Goal: Task Accomplishment & Management: Manage account settings

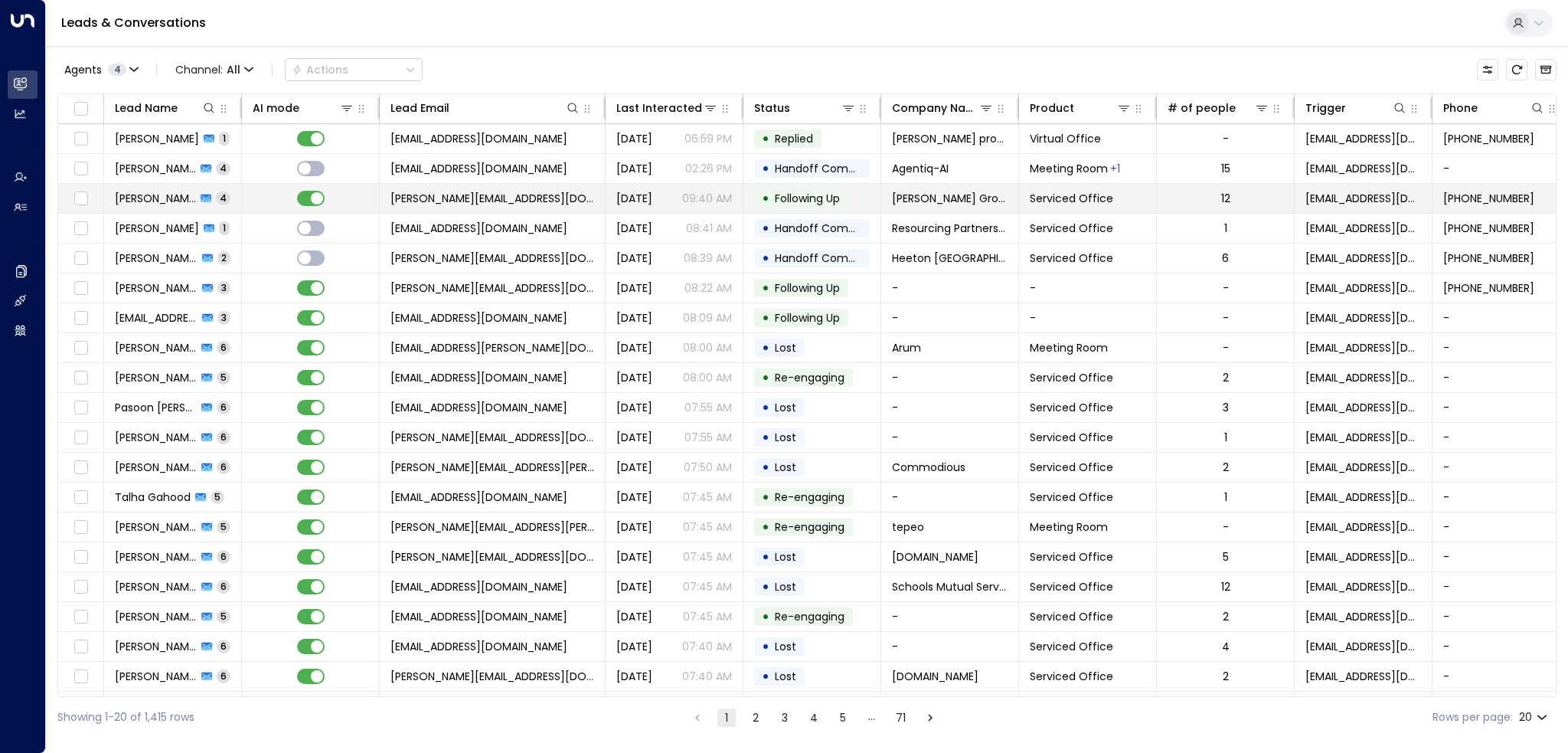
click at [438, 196] on span "[PERSON_NAME][EMAIL_ADDRESS][DOMAIN_NAME]" at bounding box center [492, 199] width 203 height 16
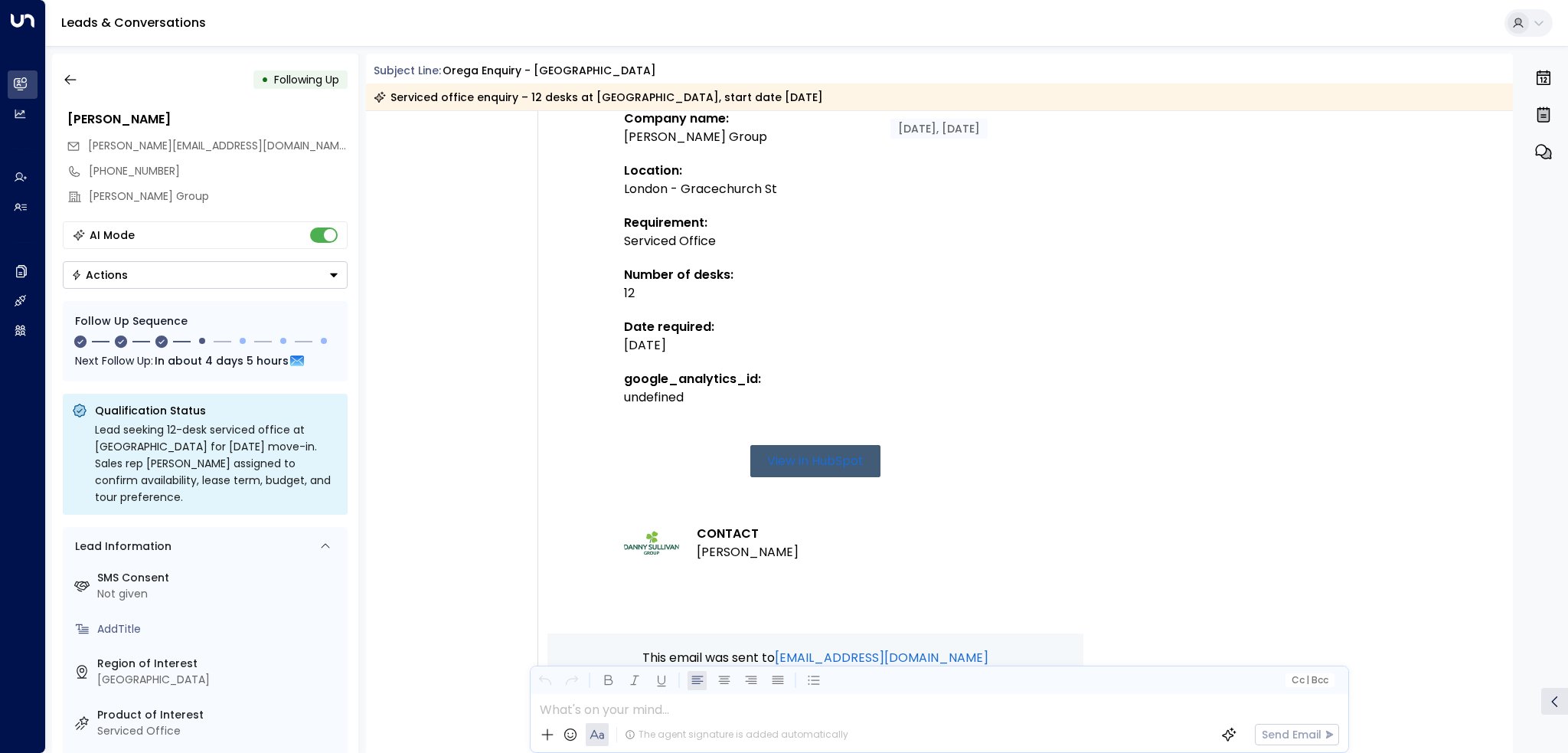
scroll to position [612, 0]
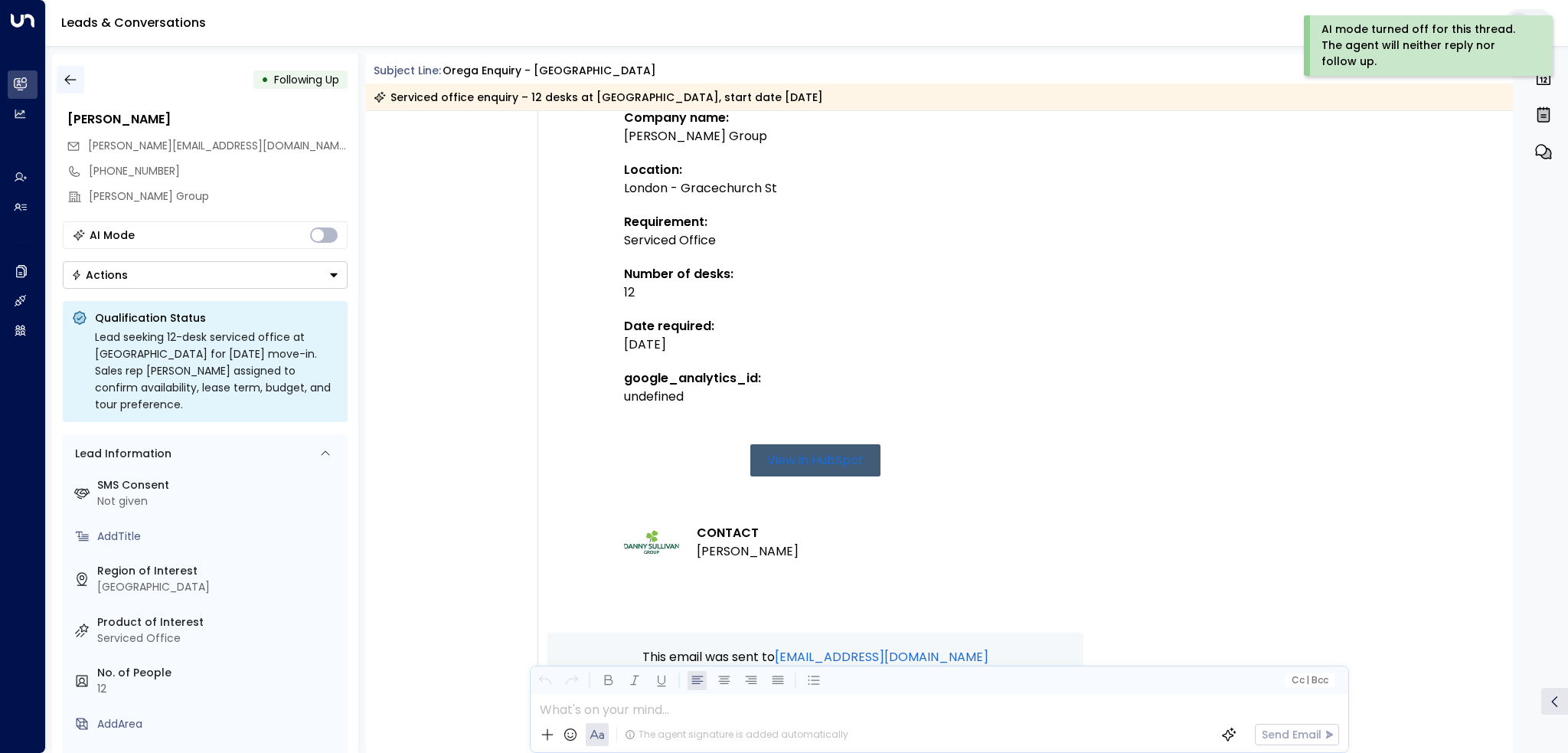
click at [66, 75] on icon "button" at bounding box center [70, 80] width 16 height 16
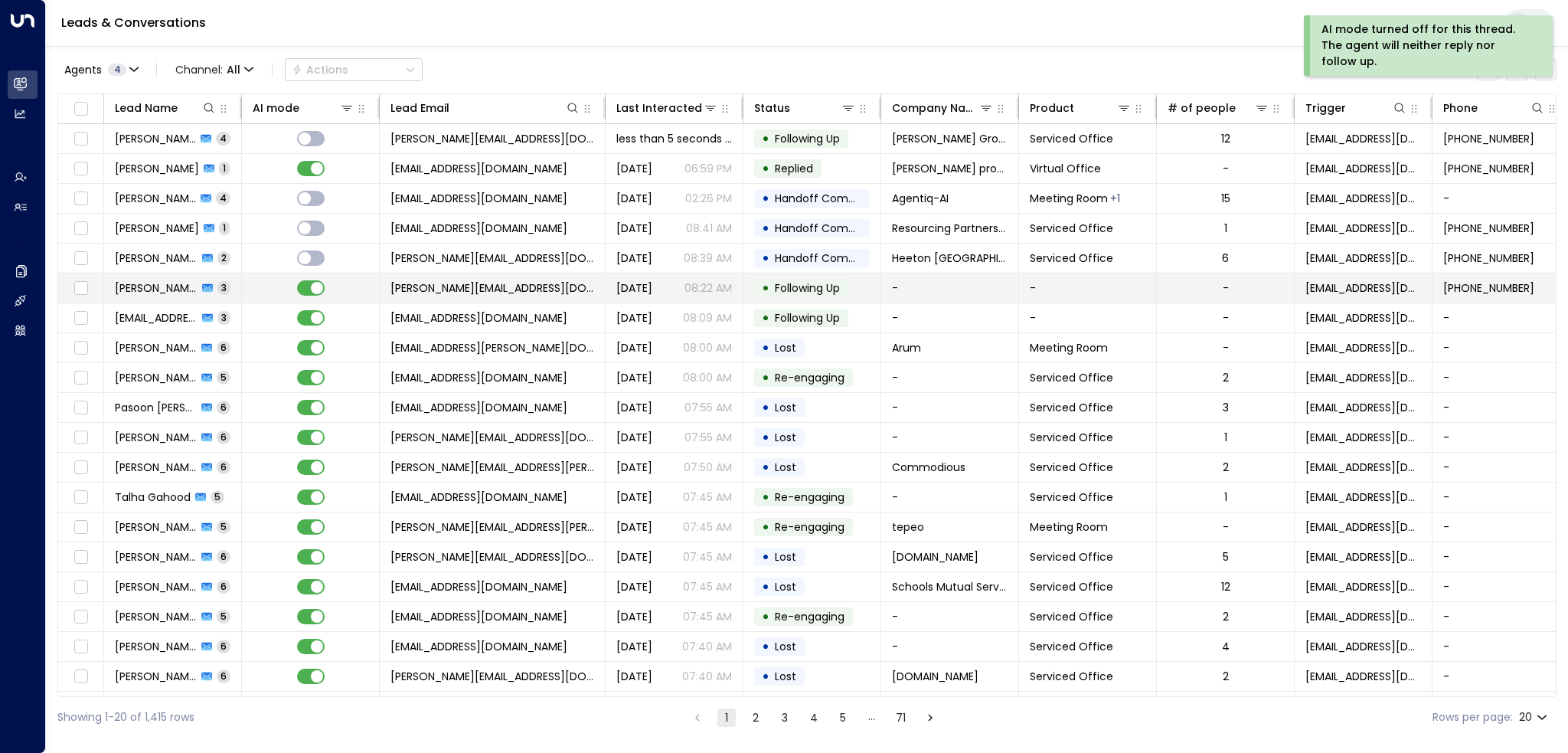
click at [452, 289] on span "[PERSON_NAME][EMAIL_ADDRESS][DOMAIN_NAME]" at bounding box center [492, 288] width 203 height 16
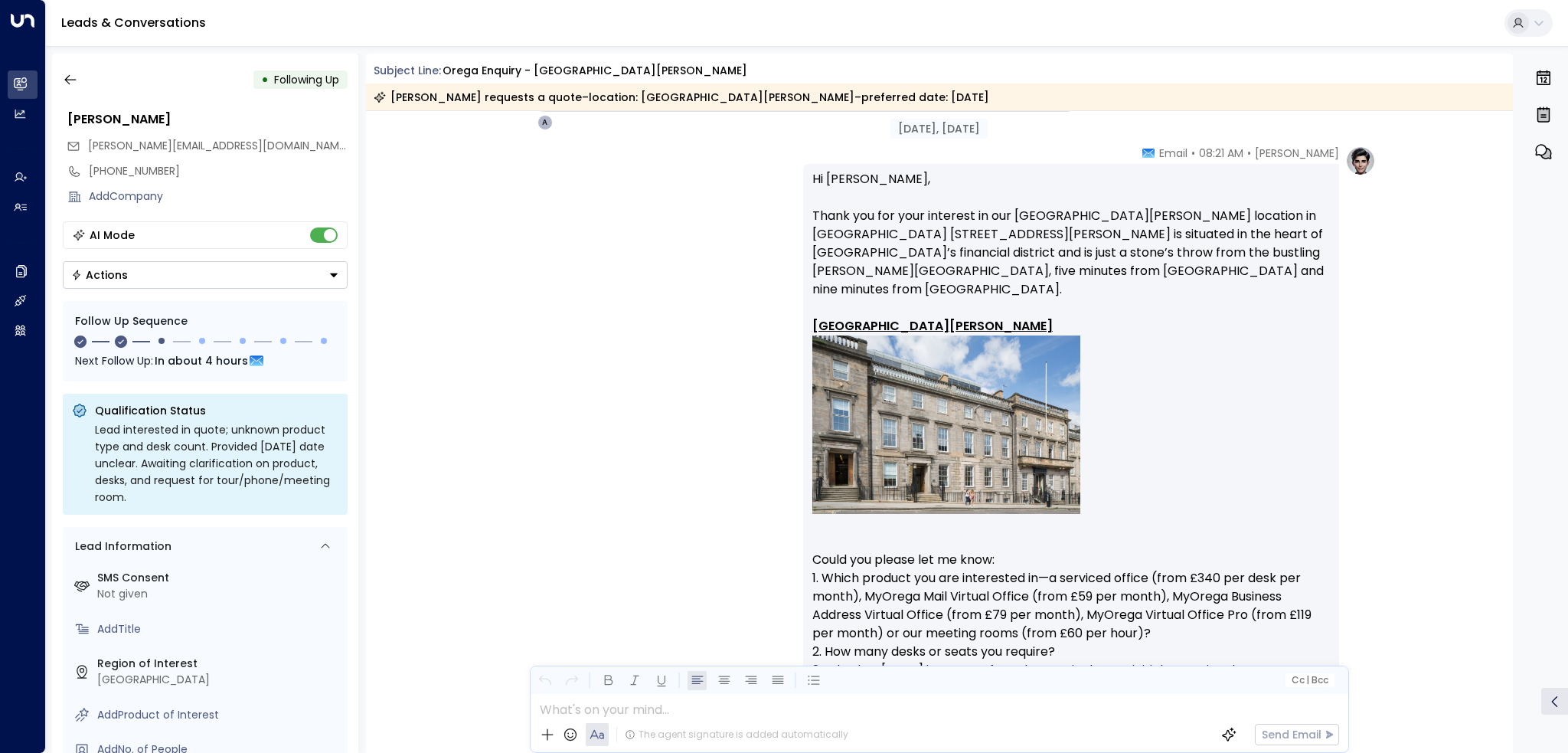
scroll to position [1535, 0]
